Goal: Task Accomplishment & Management: Complete application form

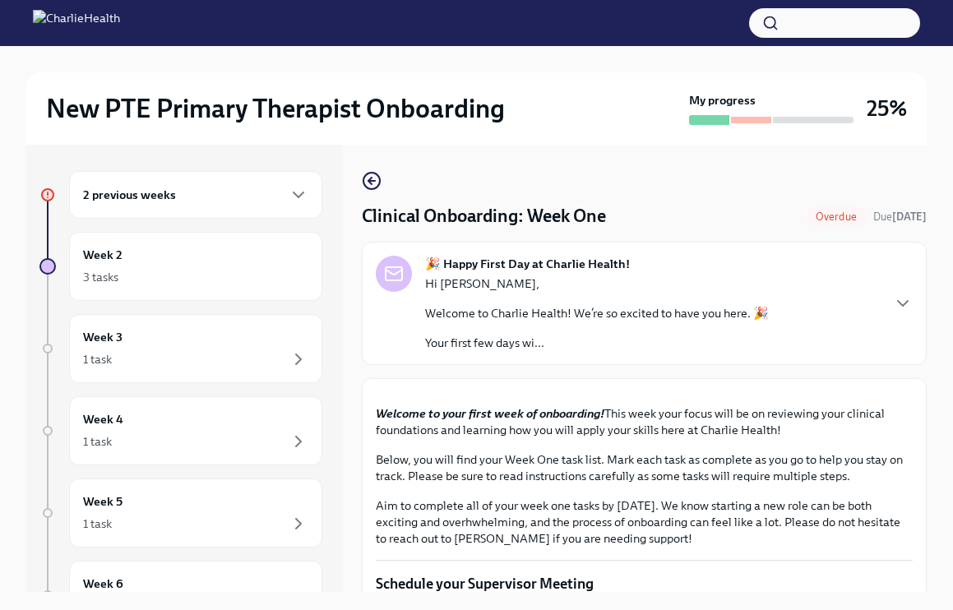
click at [218, 215] on div "2 previous weeks" at bounding box center [195, 195] width 253 height 48
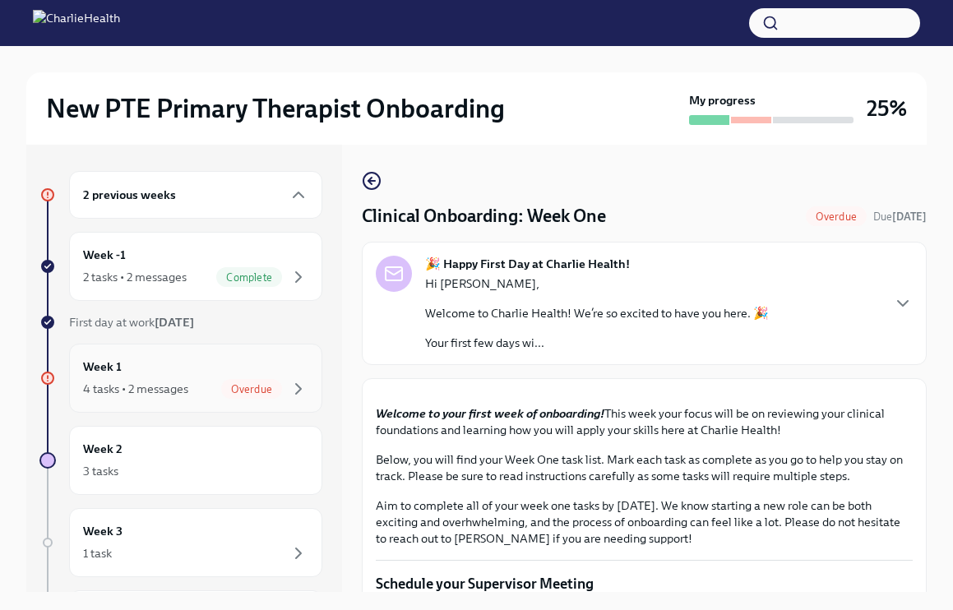
click at [292, 376] on div "Week 1 4 tasks • 2 messages Overdue" at bounding box center [195, 378] width 225 height 41
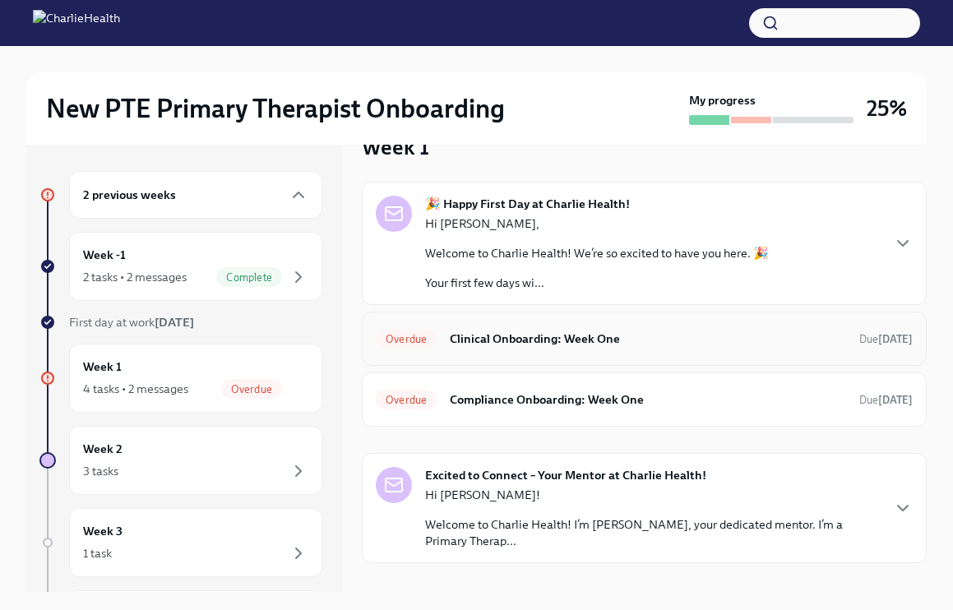
scroll to position [61, 0]
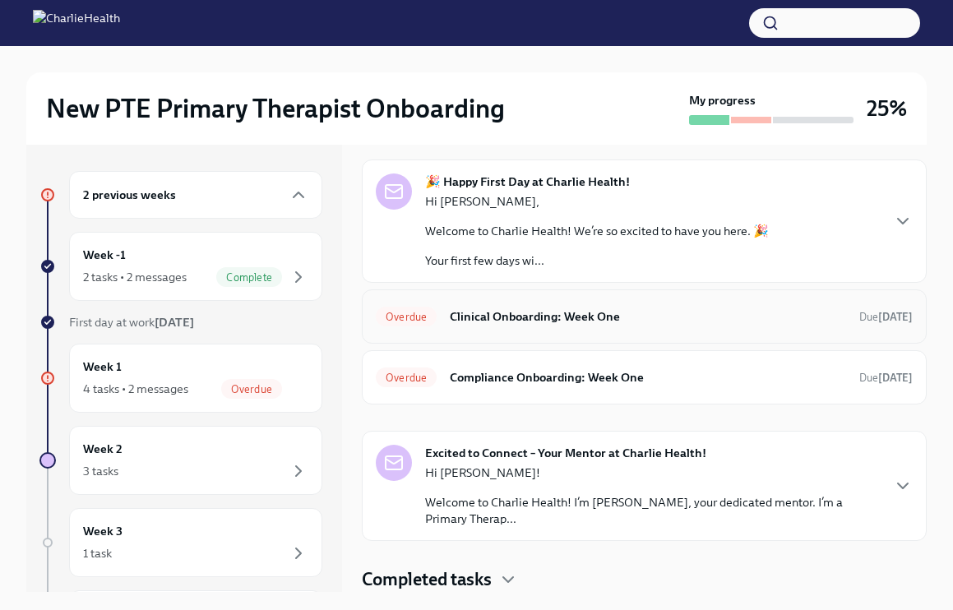
click at [432, 325] on div "Overdue Clinical Onboarding: Week One Due [DATE]" at bounding box center [644, 316] width 537 height 26
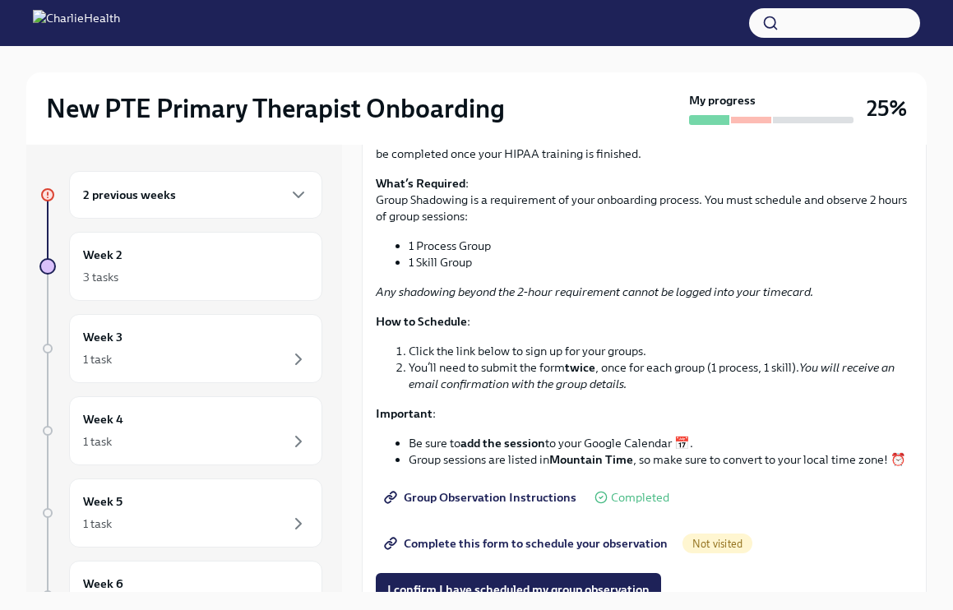
scroll to position [2662, 0]
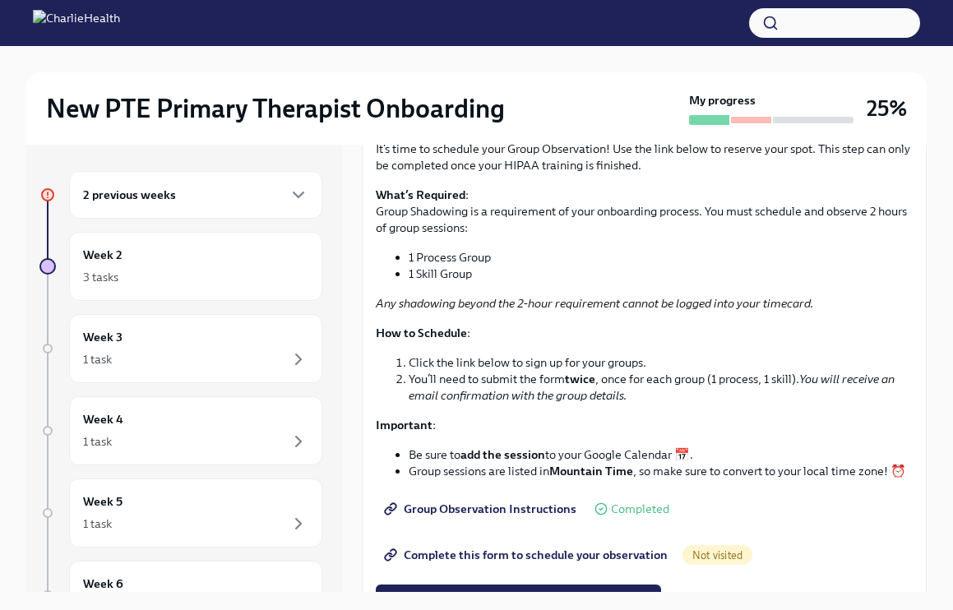
drag, startPoint x: 453, startPoint y: 279, endPoint x: 573, endPoint y: 307, distance: 123.4
click at [554, 173] on p "It’s time to schedule your Group Observation! Use the link below to reserve you…" at bounding box center [644, 157] width 537 height 33
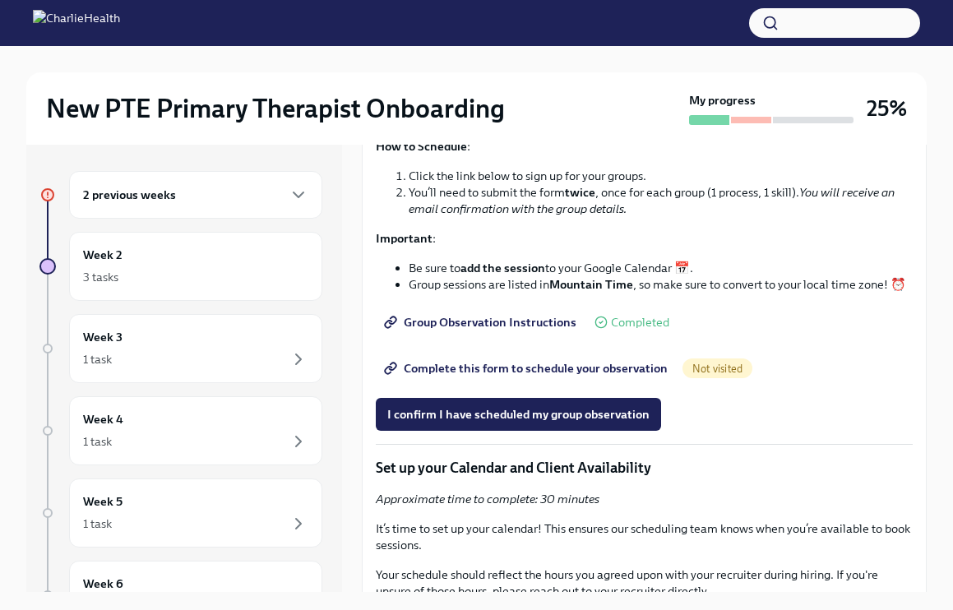
scroll to position [2991, 0]
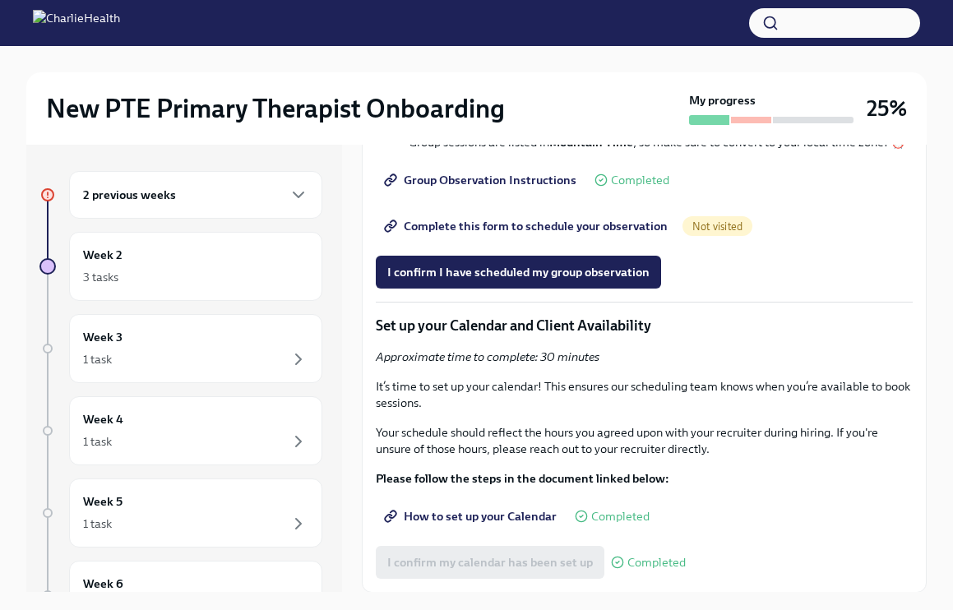
click at [514, 234] on span "Complete this form to schedule your observation" at bounding box center [527, 226] width 280 height 16
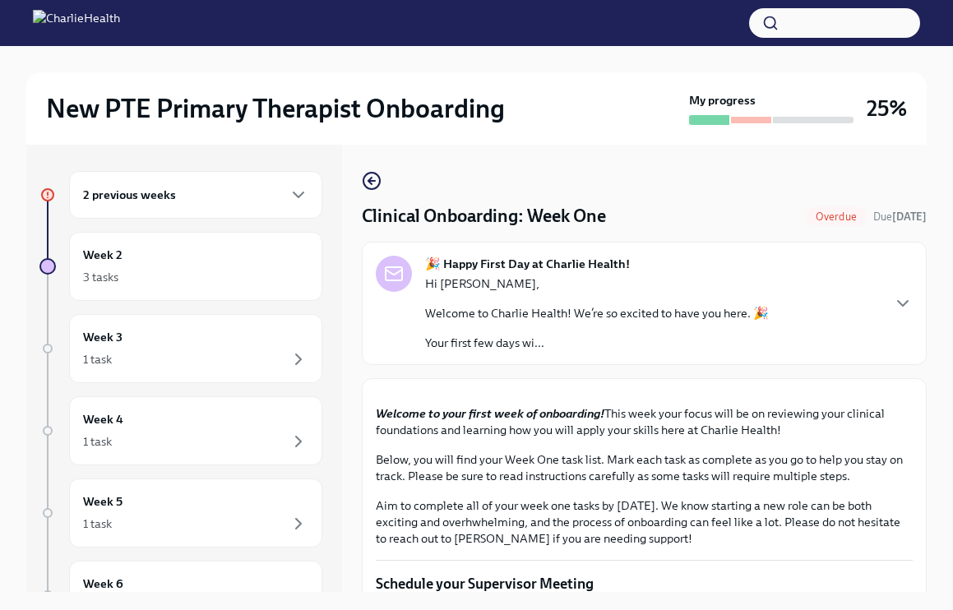
click at [525, 272] on div "🎉 Happy First Day at Charlie Health! Hi [PERSON_NAME], Welcome to Charlie Healt…" at bounding box center [597, 303] width 344 height 95
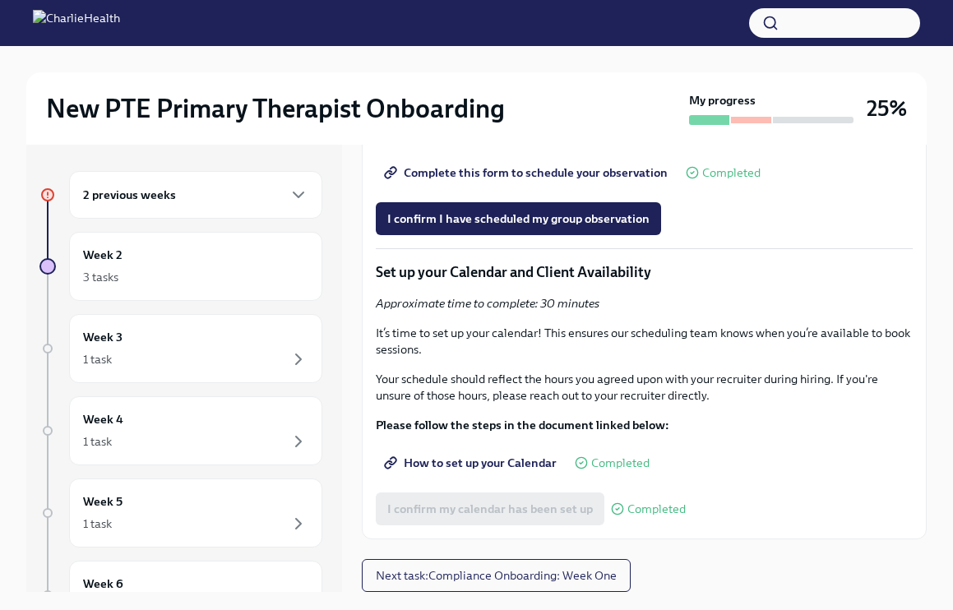
scroll to position [4134, 0]
click at [564, 227] on span "I confirm I have scheduled my group observation" at bounding box center [518, 218] width 262 height 16
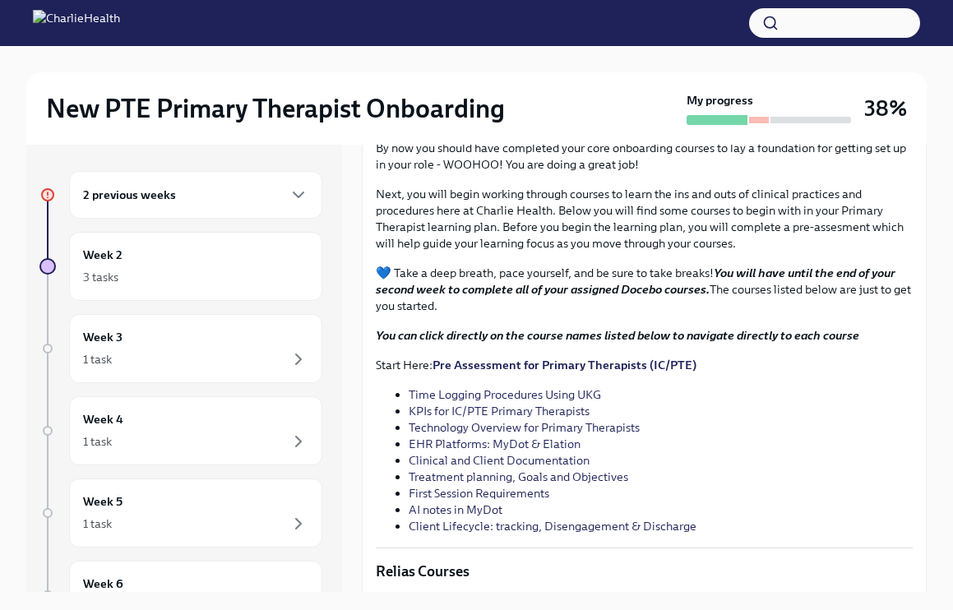
scroll to position [1557, 0]
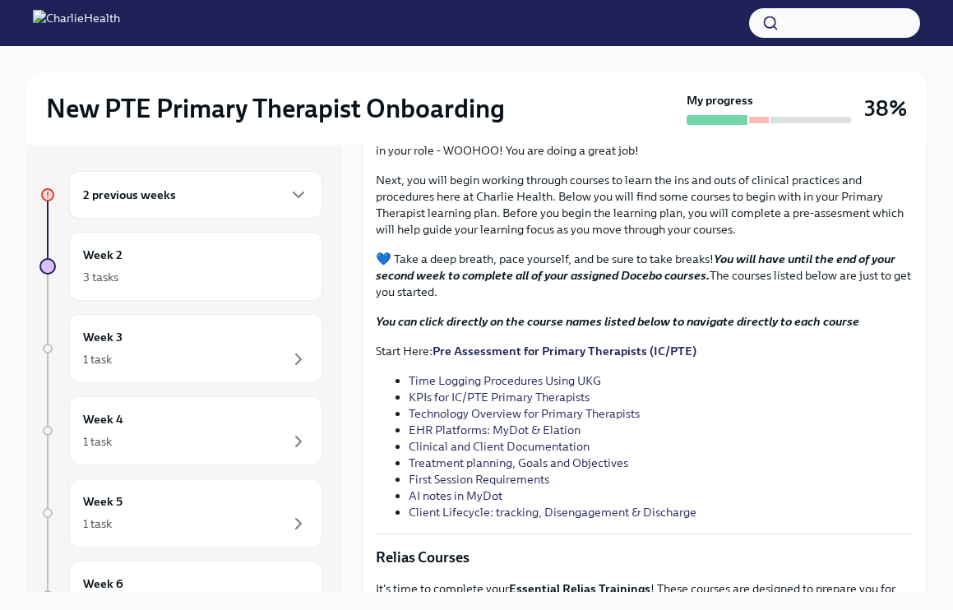
click at [270, 206] on div "2 previous weeks" at bounding box center [195, 195] width 253 height 48
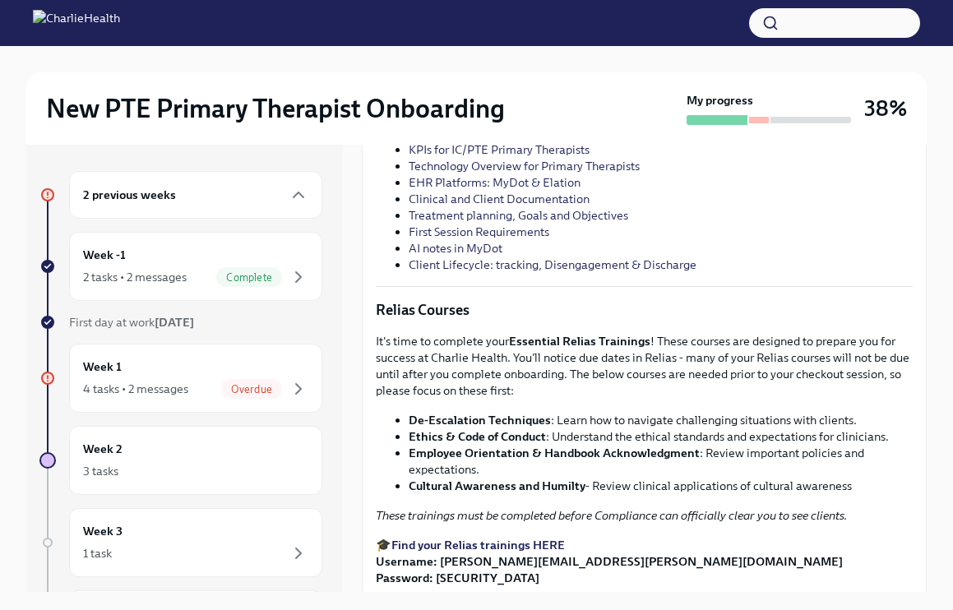
scroll to position [1800, 0]
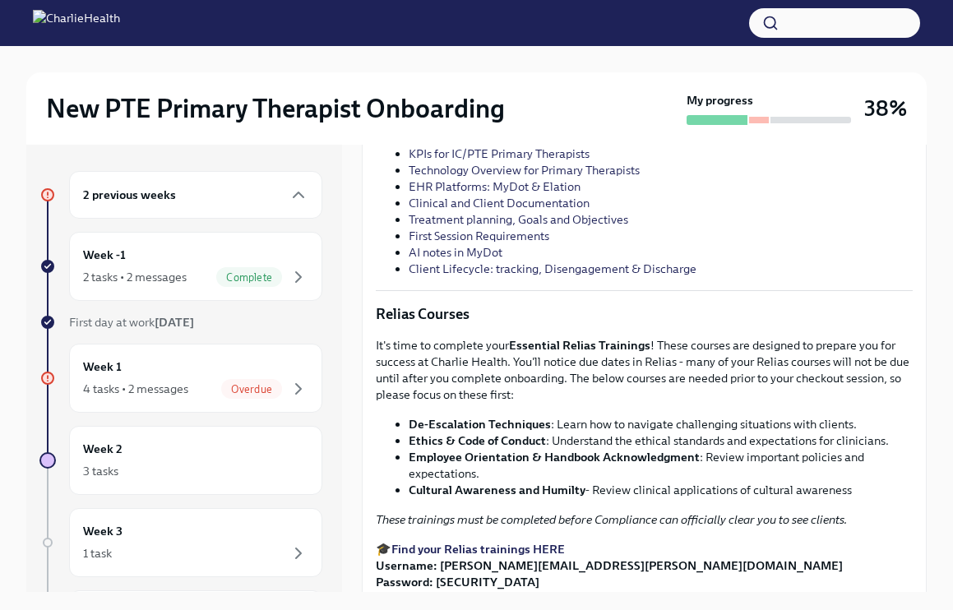
drag, startPoint x: 623, startPoint y: 252, endPoint x: 759, endPoint y: 249, distance: 135.6
click at [759, 57] on p "💙 Take a deep breath, pace yourself, and be sure to take breaks! You will have …" at bounding box center [644, 31] width 537 height 49
drag, startPoint x: 703, startPoint y: 208, endPoint x: 744, endPoint y: 232, distance: 47.5
click at [744, 57] on p "💙 Take a deep breath, pace yourself, and be sure to take breaks! You will have …" at bounding box center [644, 31] width 537 height 49
click at [726, 57] on p "💙 Take a deep breath, pace yourself, and be sure to take breaks! You will have …" at bounding box center [644, 31] width 537 height 49
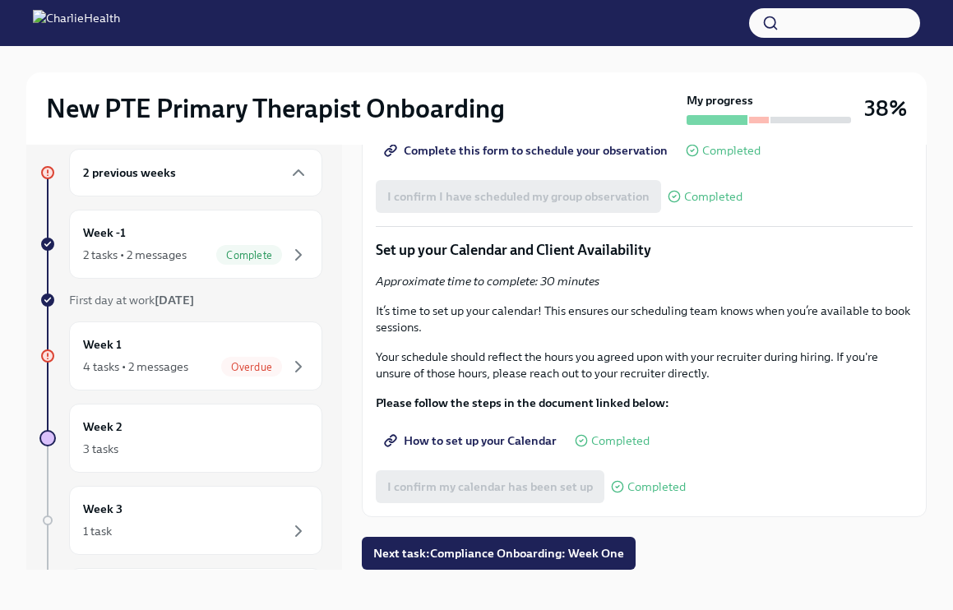
scroll to position [28, 0]
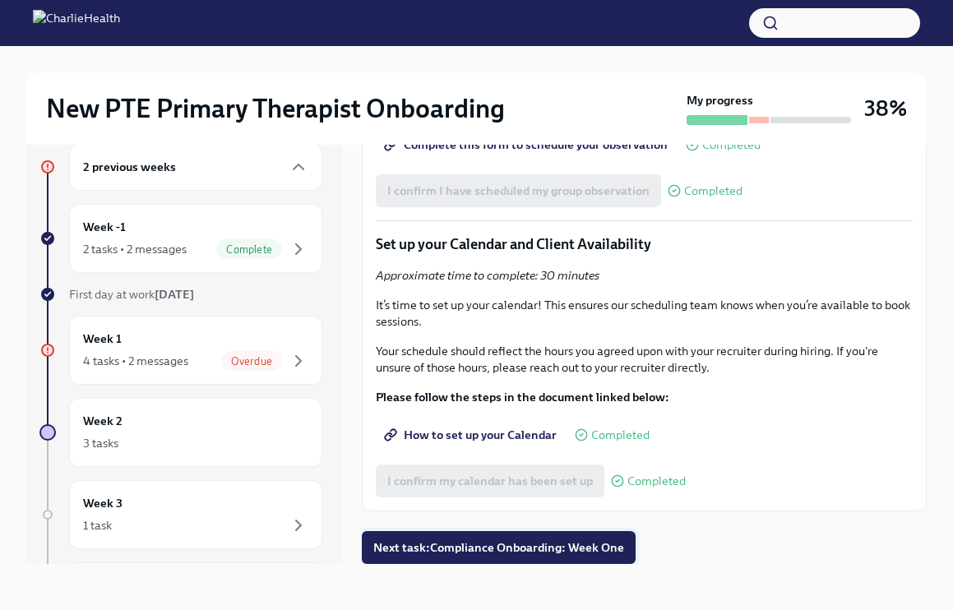
click at [571, 547] on span "Next task : Compliance Onboarding: Week One" at bounding box center [498, 547] width 251 height 16
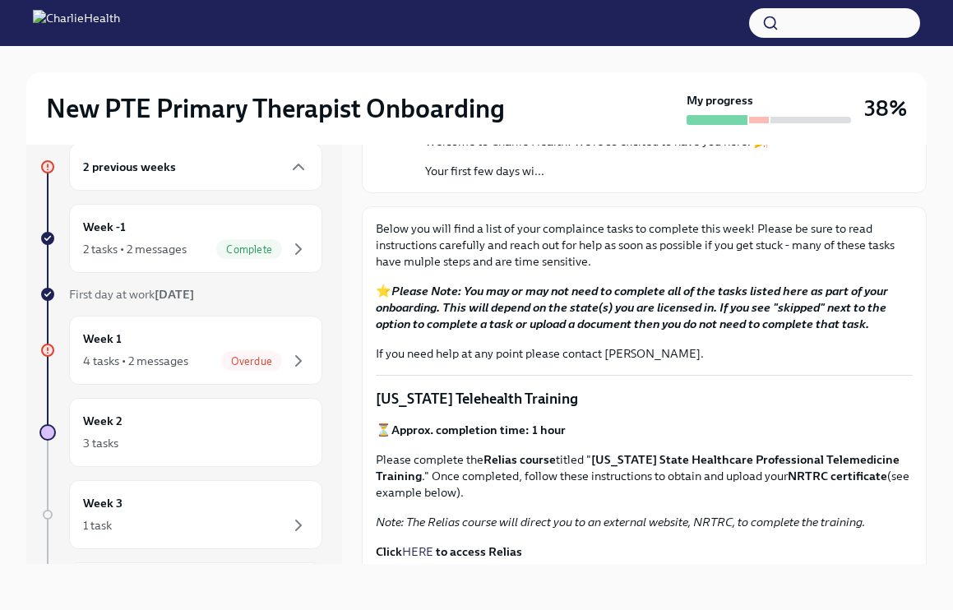
scroll to position [157, 0]
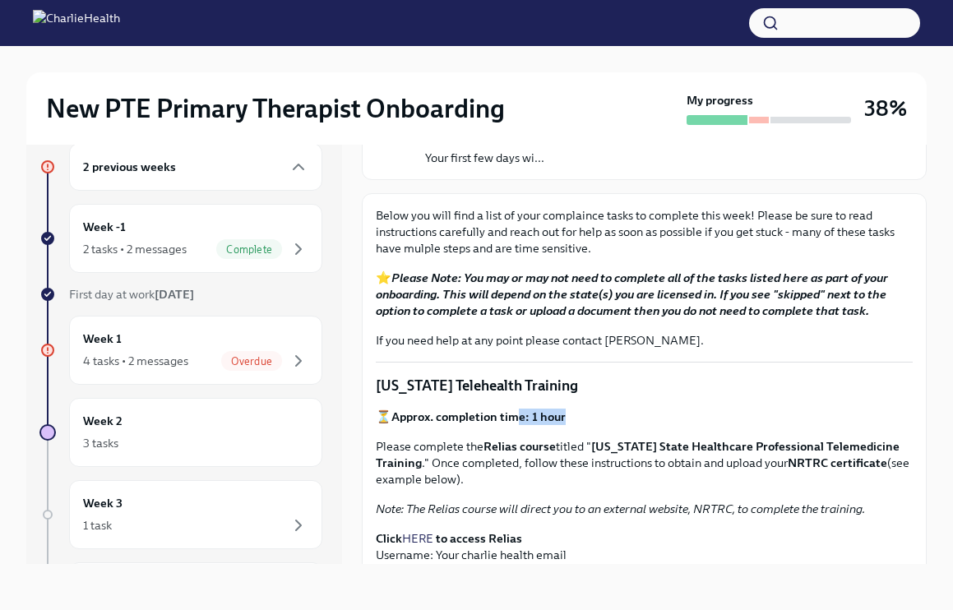
drag, startPoint x: 519, startPoint y: 411, endPoint x: 621, endPoint y: 413, distance: 101.1
click at [621, 413] on p "⏳ Approx. completion time: 1 hour" at bounding box center [644, 417] width 537 height 16
click at [689, 463] on p "Please complete the Relias course titled " [US_STATE] State Healthcare Professi…" at bounding box center [644, 462] width 537 height 49
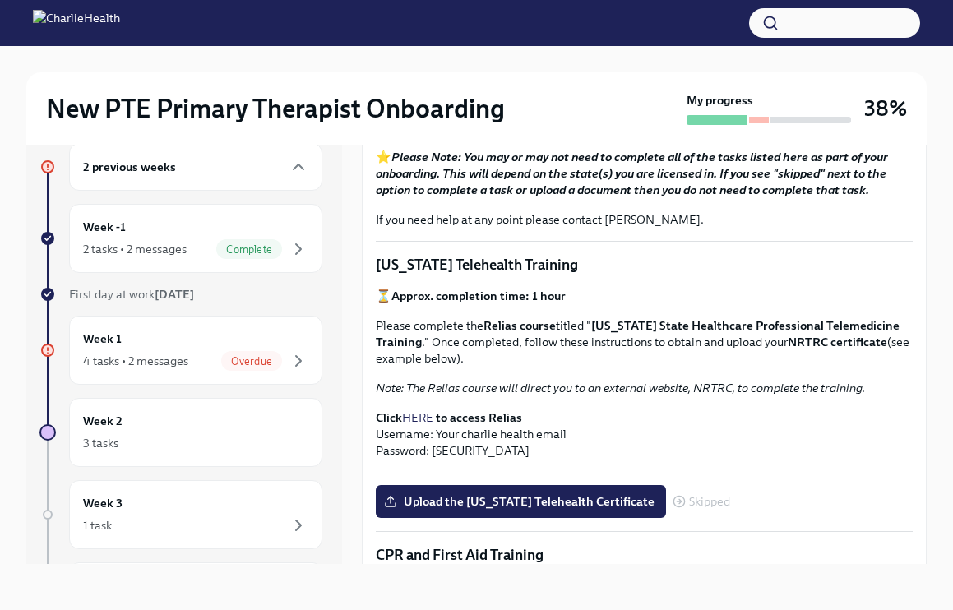
click at [418, 417] on link "HERE" at bounding box center [417, 417] width 31 height 15
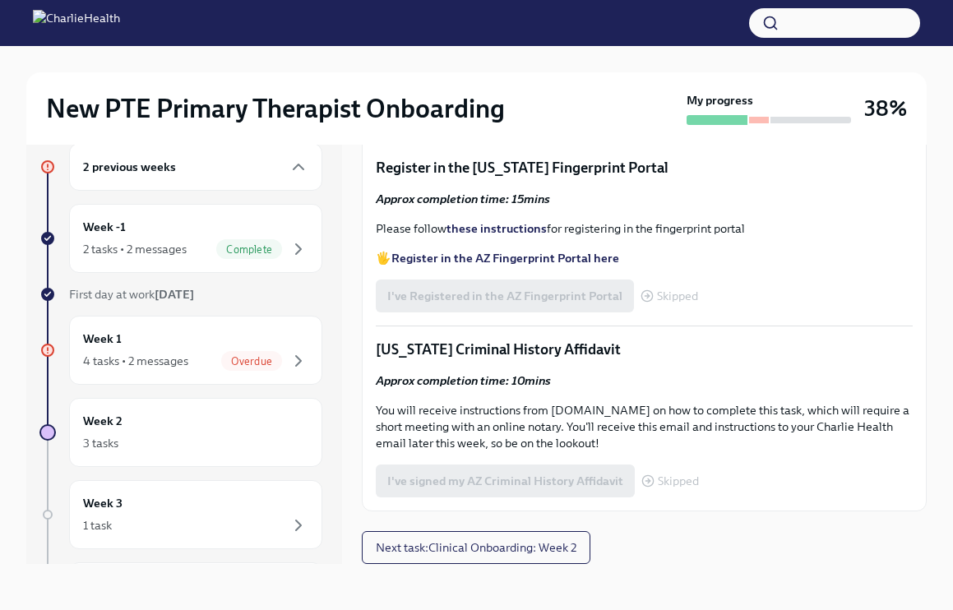
scroll to position [952, 0]
click at [531, 25] on strong "Access your CPR & First Aid training HERE" at bounding box center [507, 17] width 232 height 15
click at [502, 122] on span "Upload CPR/First Aid Training Certificate" at bounding box center [507, 114] width 241 height 16
click at [0, 0] on input "Upload CPR/First Aid Training Certificate" at bounding box center [0, 0] width 0 height 0
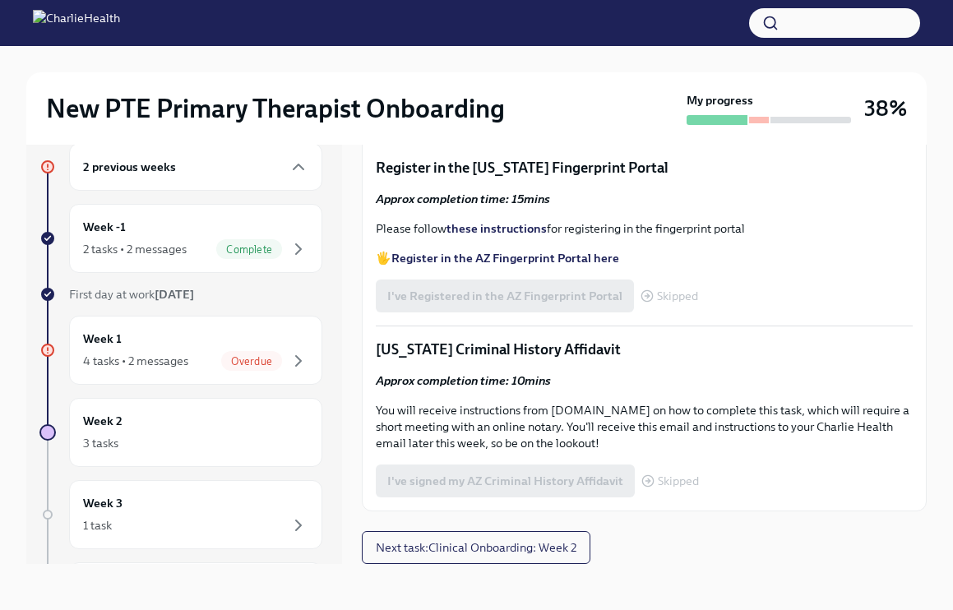
scroll to position [806, 0]
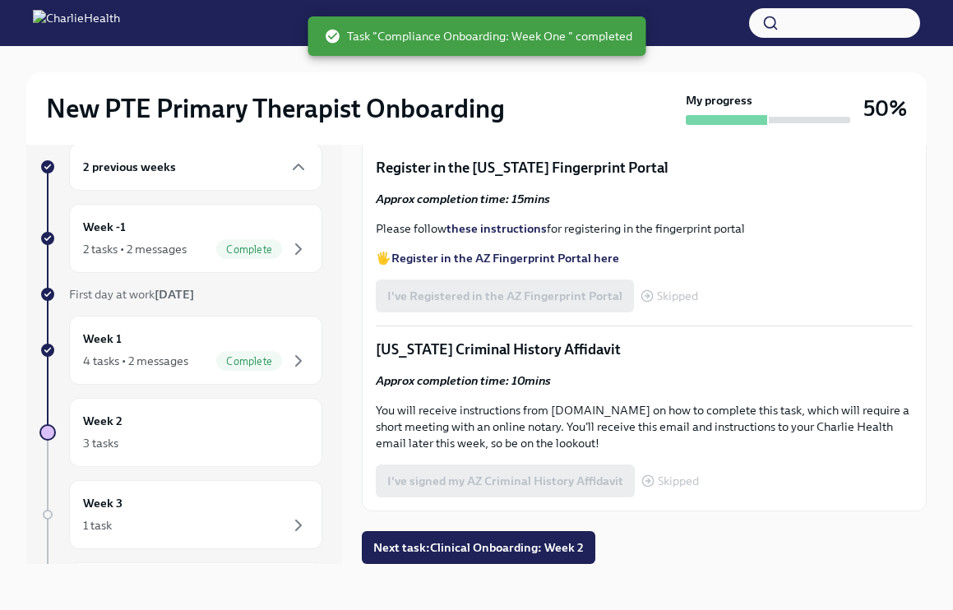
scroll to position [1235, 0]
click at [463, 549] on span "Next task : Clinical Onboarding: Week 2" at bounding box center [478, 547] width 210 height 16
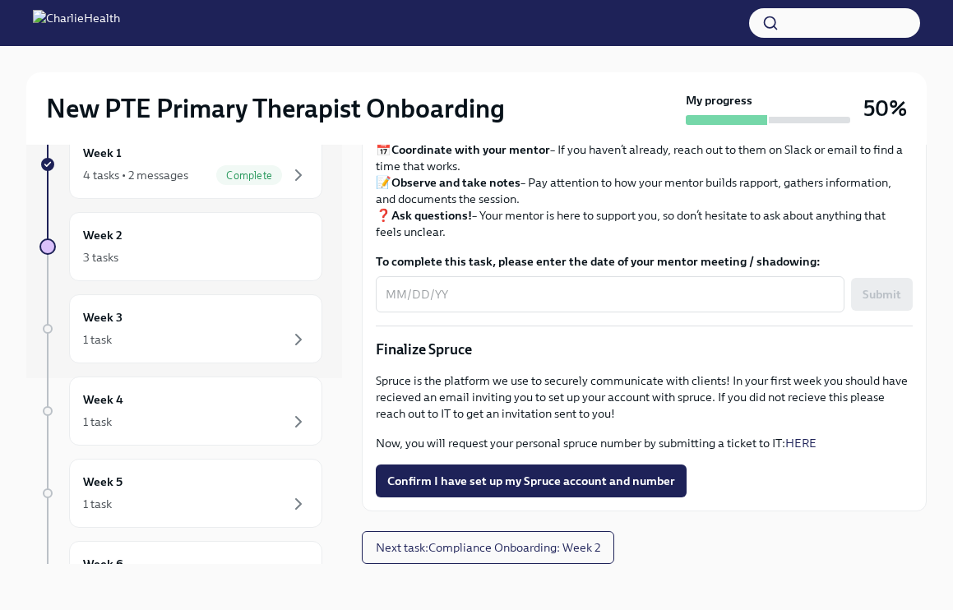
scroll to position [1739, 0]
